Goal: Information Seeking & Learning: Learn about a topic

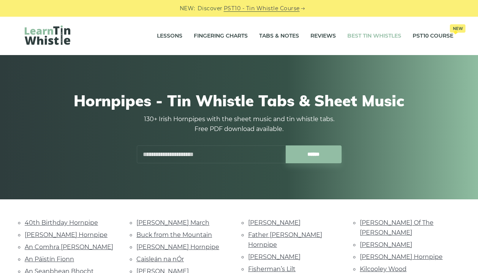
click at [378, 37] on link "Best Tin Whistles" at bounding box center [374, 36] width 54 height 19
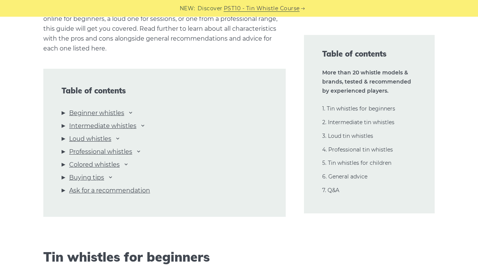
scroll to position [797, 0]
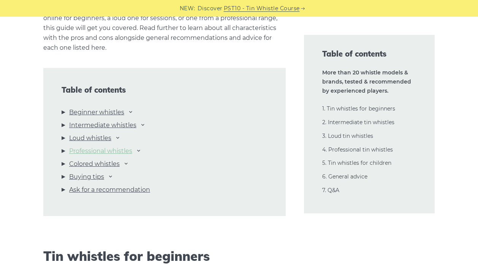
click at [112, 152] on link "Professional whistles" at bounding box center [100, 151] width 63 height 10
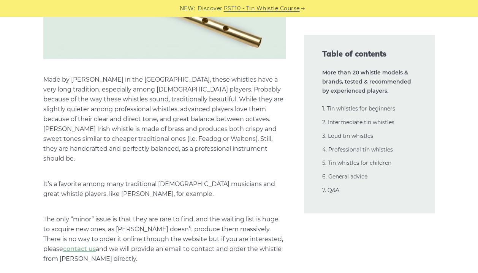
scroll to position [13098, 0]
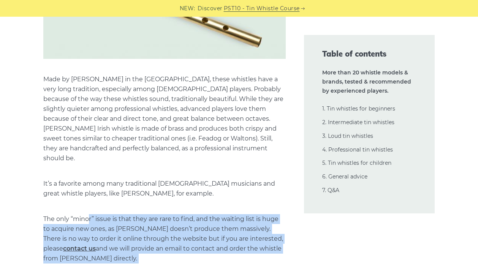
drag, startPoint x: 88, startPoint y: 123, endPoint x: 221, endPoint y: 170, distance: 140.8
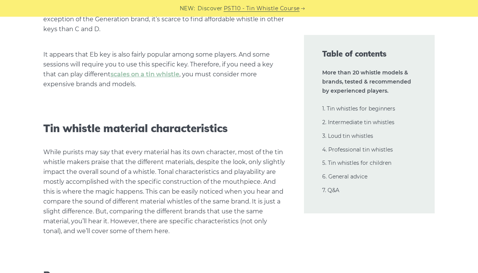
scroll to position [16209, 0]
